Goal: Transaction & Acquisition: Purchase product/service

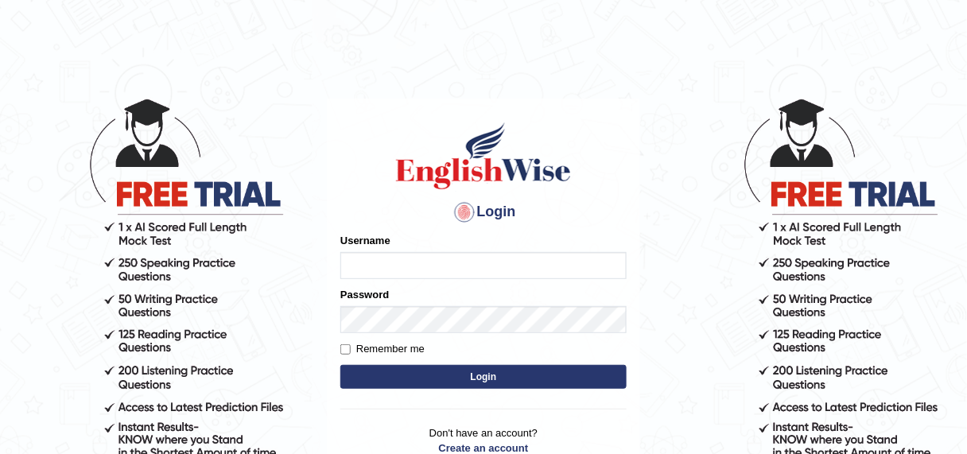
type input "kafigeo13"
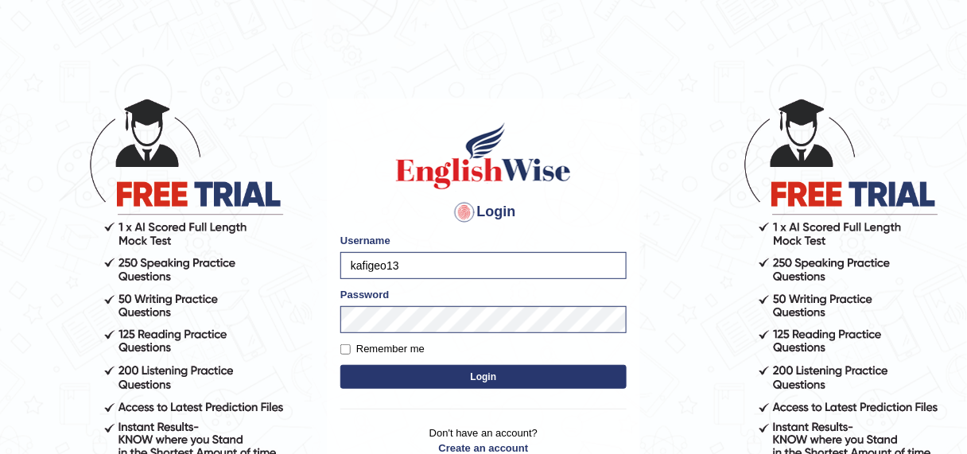
click at [717, 345] on body "Login Please fix the following errors: Username kafigeo13 Password Remember me …" at bounding box center [483, 276] width 967 height 454
click at [524, 375] on button "Login" at bounding box center [483, 377] width 286 height 24
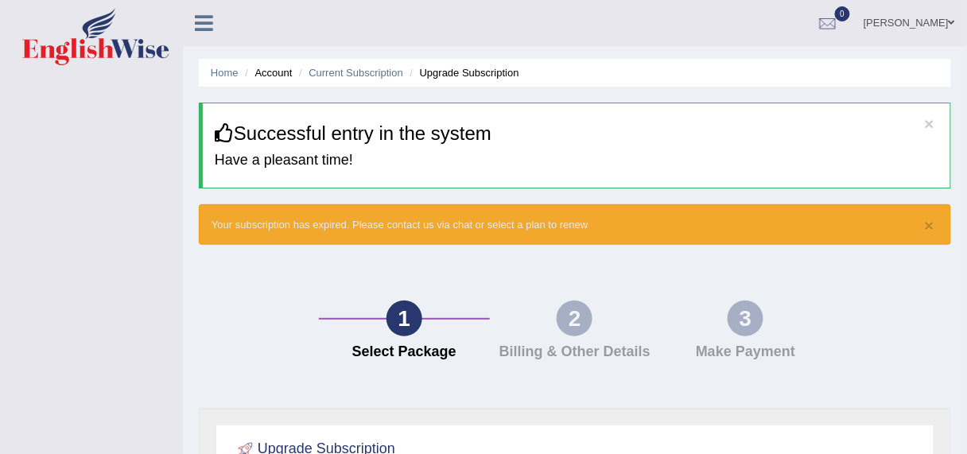
click at [956, 18] on link "[PERSON_NAME]" at bounding box center [909, 20] width 115 height 41
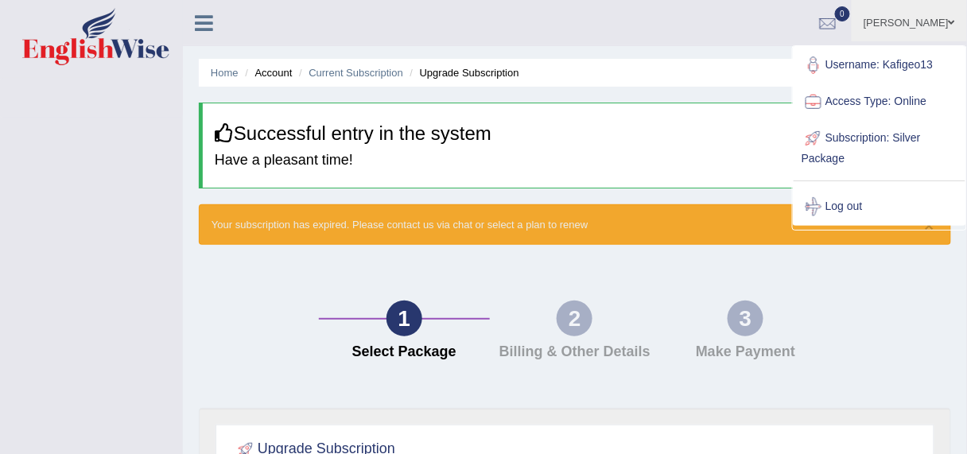
click at [956, 18] on link "[PERSON_NAME]" at bounding box center [909, 20] width 115 height 41
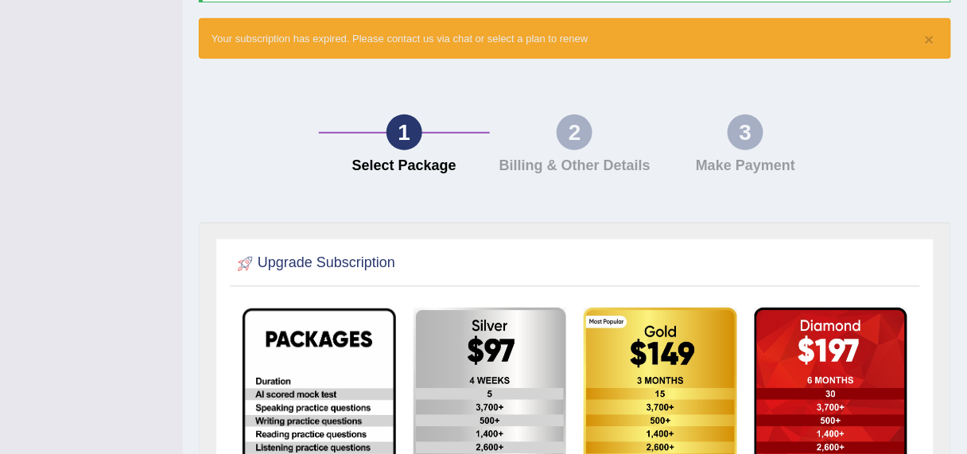
scroll to position [191, 0]
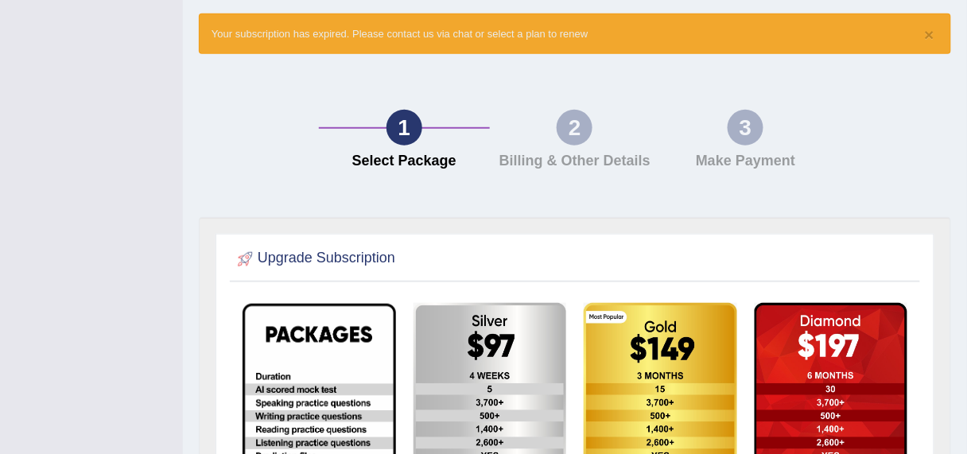
click at [731, 157] on h4 "Make Payment" at bounding box center [745, 162] width 155 height 16
click at [537, 150] on div "2 Billing & Other Details" at bounding box center [575, 144] width 171 height 68
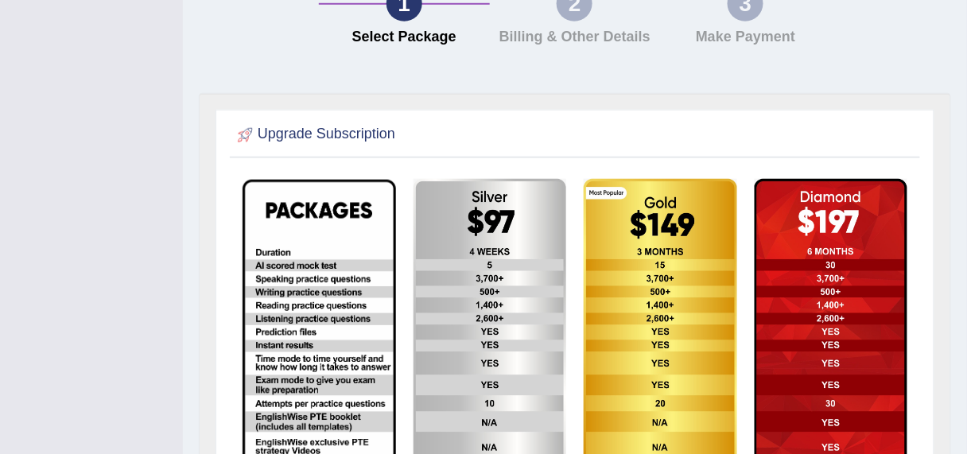
scroll to position [445, 0]
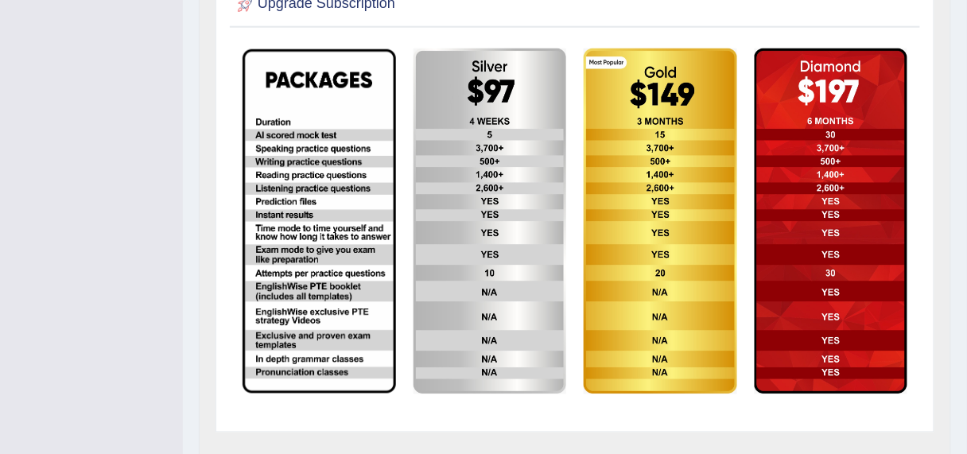
click at [365, 228] on img at bounding box center [320, 221] width 154 height 344
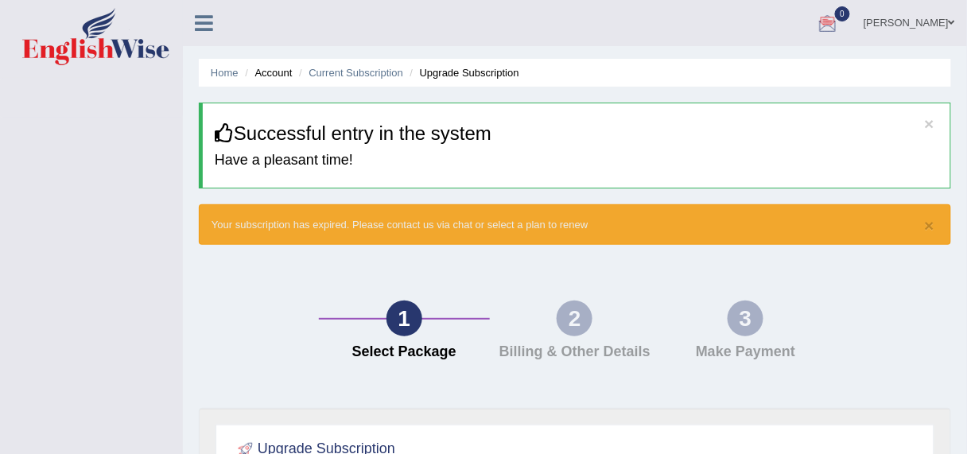
scroll to position [0, 0]
